Goal: Information Seeking & Learning: Learn about a topic

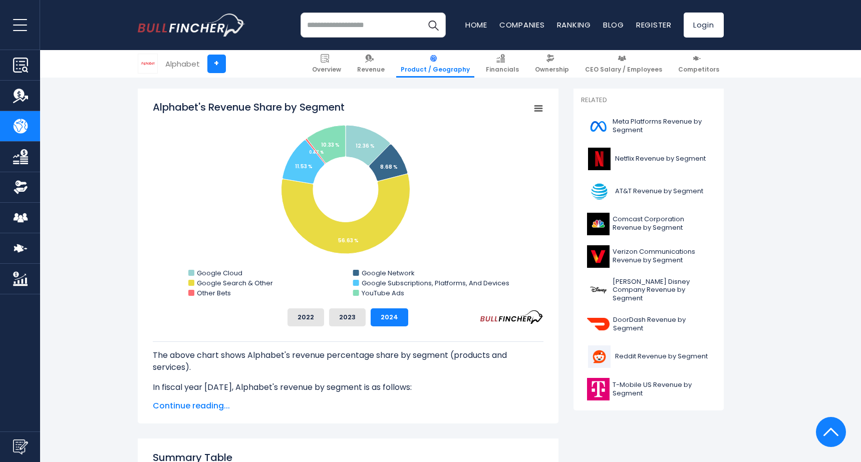
scroll to position [265, 0]
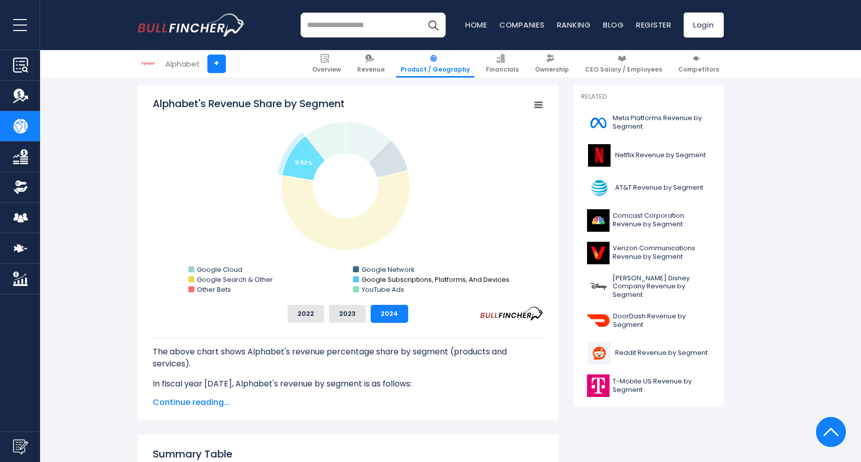
click at [433, 281] on text "Google Subscriptions, Platforms, And Devices" at bounding box center [435, 280] width 148 height 10
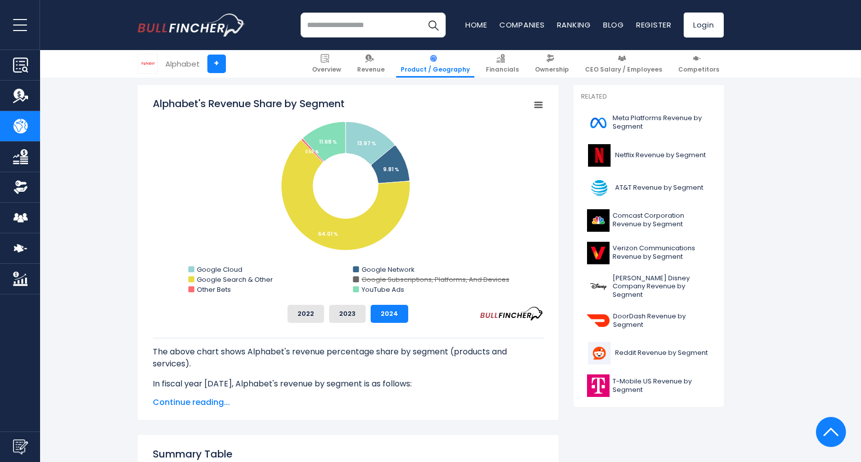
click at [433, 281] on text "Google Subscriptions, Platforms, And Devices" at bounding box center [435, 280] width 148 height 10
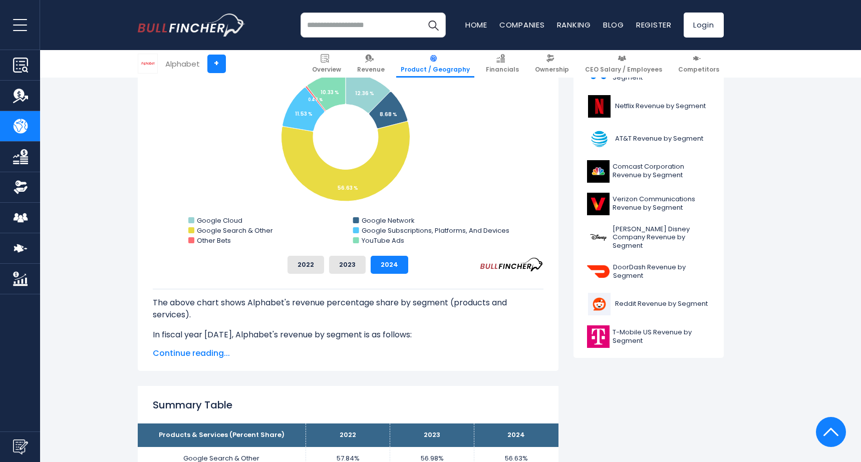
scroll to position [322, 0]
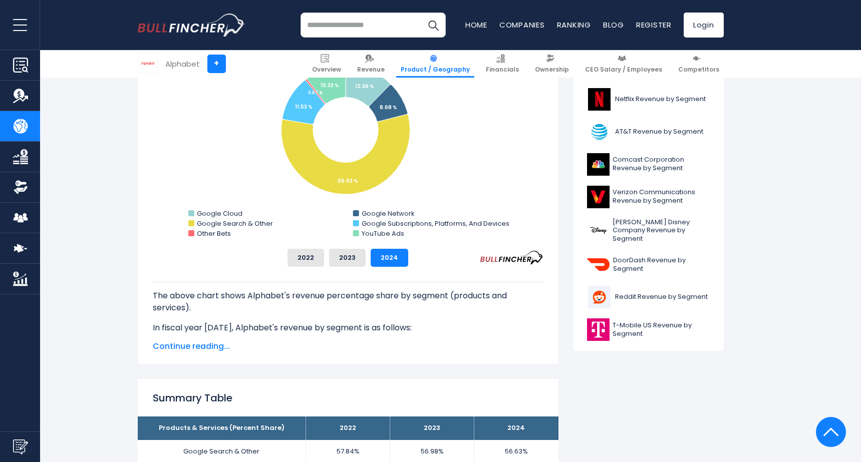
click at [204, 342] on span "Continue reading..." at bounding box center [348, 347] width 391 height 12
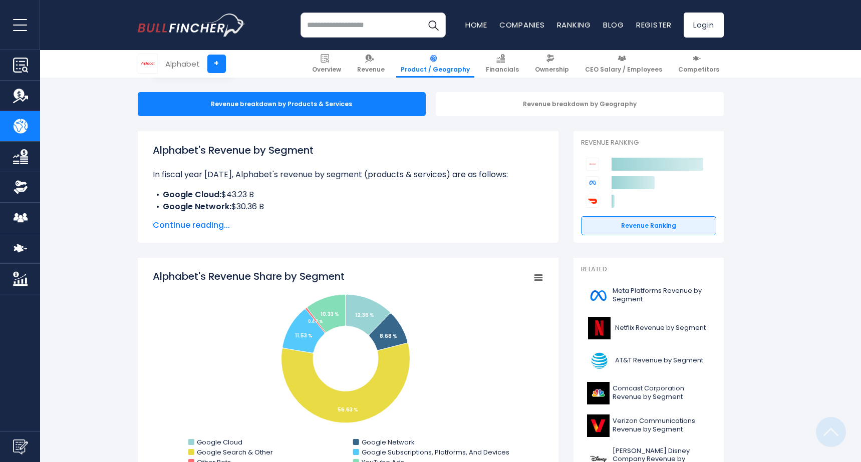
scroll to position [0, 0]
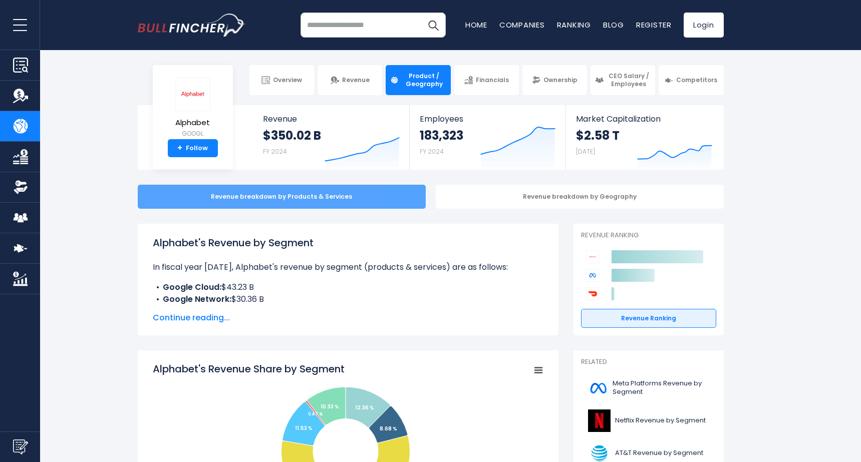
click at [251, 193] on div "Revenue breakdown by Products & Services" at bounding box center [282, 197] width 288 height 24
click at [272, 195] on div "Revenue breakdown by Products & Services" at bounding box center [282, 197] width 288 height 24
click at [278, 193] on div "Revenue breakdown by Products & Services" at bounding box center [282, 197] width 288 height 24
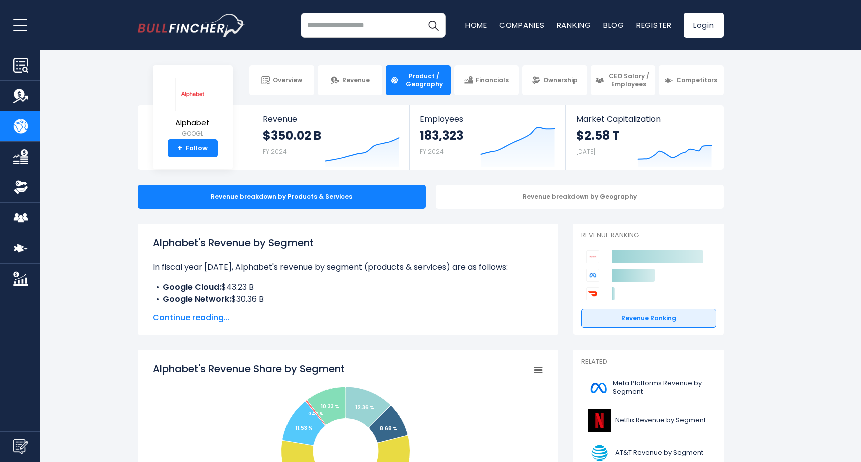
click at [197, 319] on span "Continue reading..." at bounding box center [348, 318] width 391 height 12
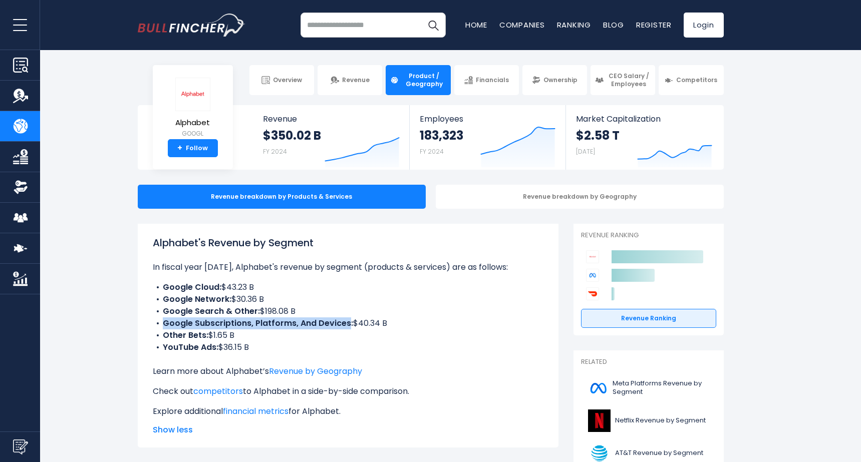
drag, startPoint x: 163, startPoint y: 324, endPoint x: 347, endPoint y: 321, distance: 183.9
click at [347, 321] on b "Google Subscriptions, Platforms, And Devices:" at bounding box center [258, 324] width 190 height 12
copy b "Google Subscriptions, Platforms, And Devices"
click at [399, 312] on li "Google Search & Other: $198.08 B" at bounding box center [348, 312] width 391 height 12
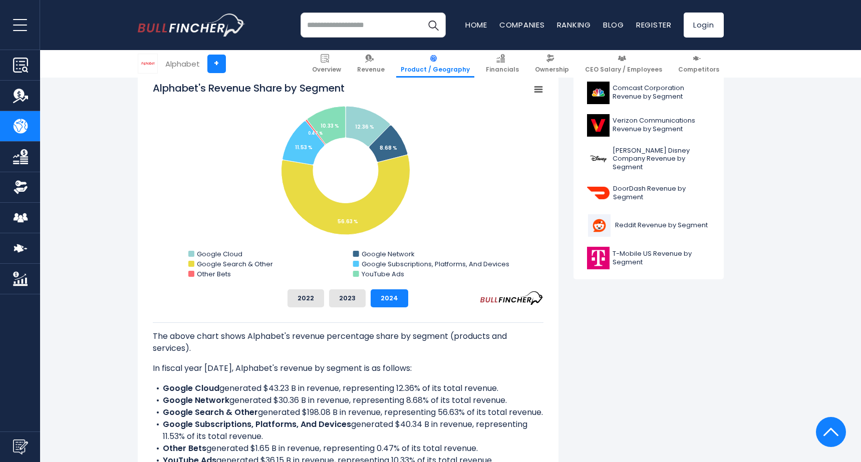
scroll to position [367, 0]
